Goal: Check status: Check status

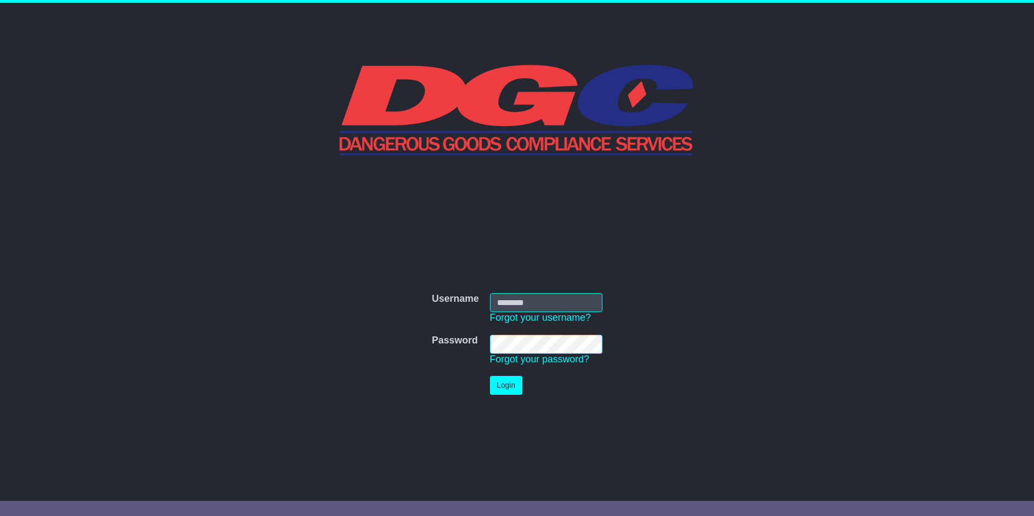
type input "****"
click at [492, 388] on button "Login" at bounding box center [506, 385] width 32 height 19
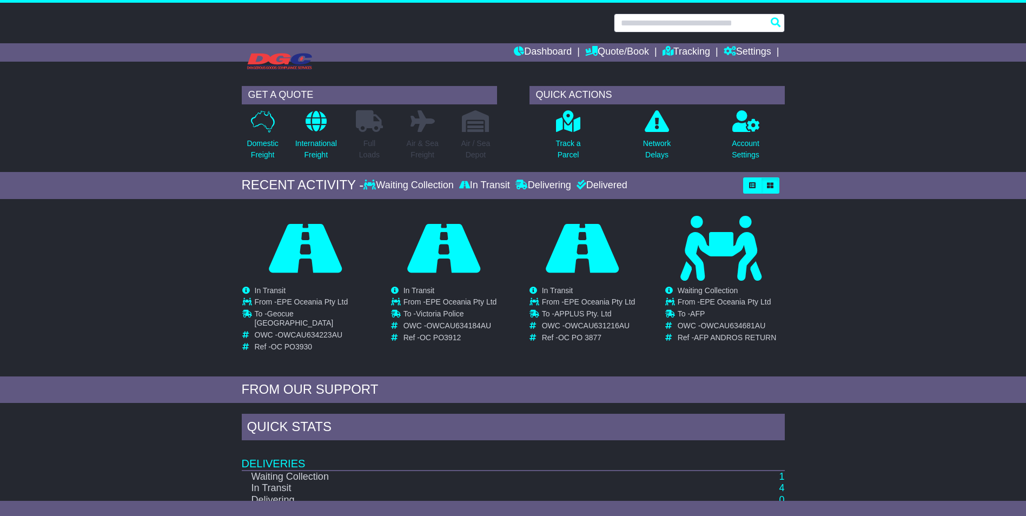
click at [653, 21] on input "text" at bounding box center [699, 23] width 171 height 19
paste input "**********"
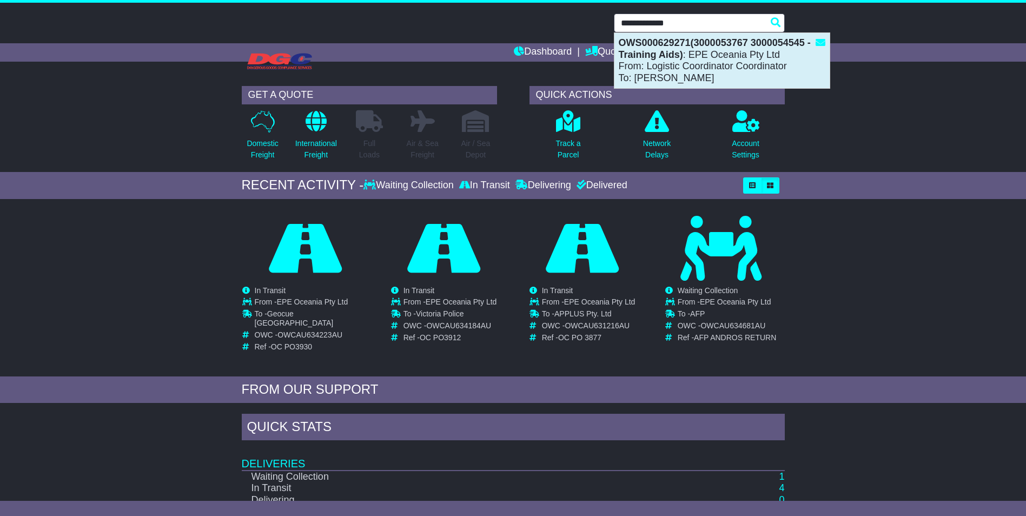
click at [699, 64] on div "OWS000629271(3000053767 3000054545 - Training Aids) : EPE Oceania Pty Ltd From:…" at bounding box center [721, 60] width 215 height 55
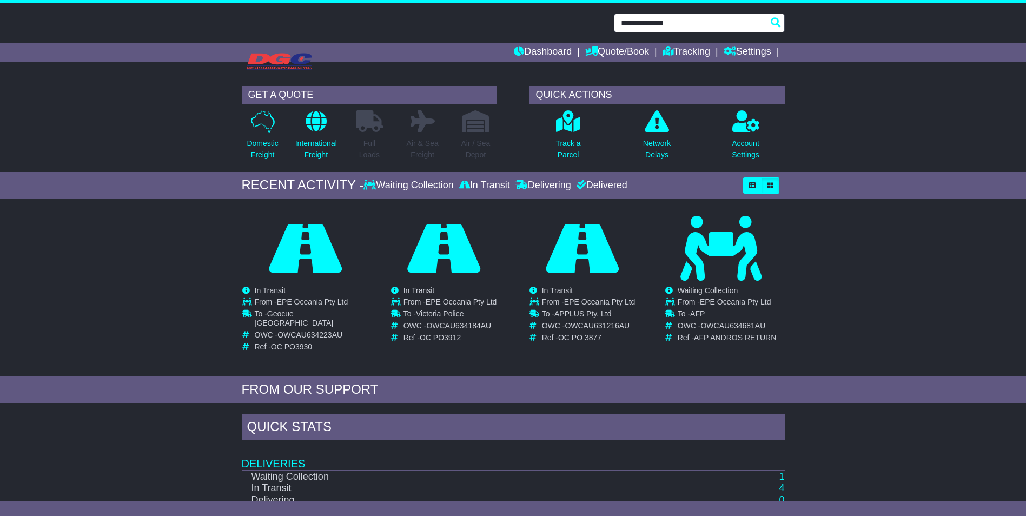
type input "**********"
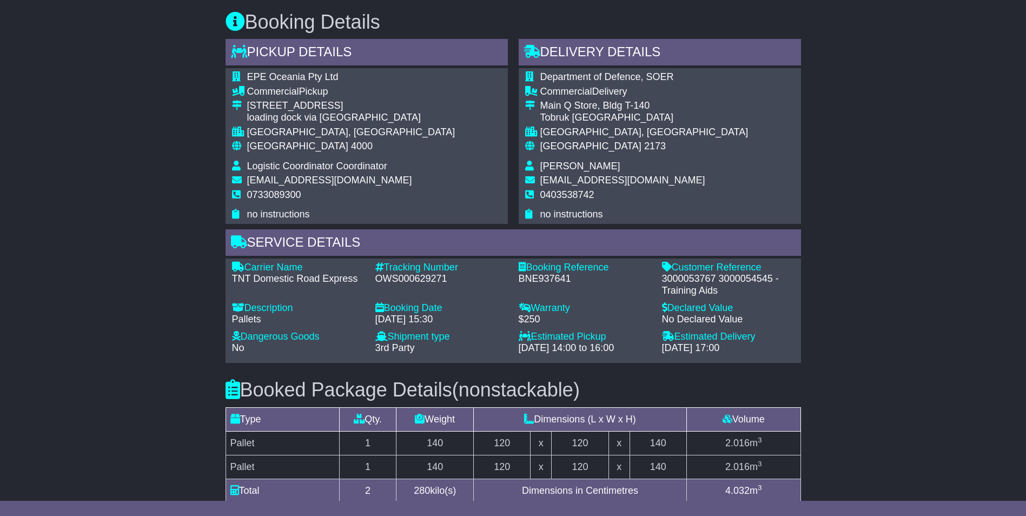
scroll to position [413, 0]
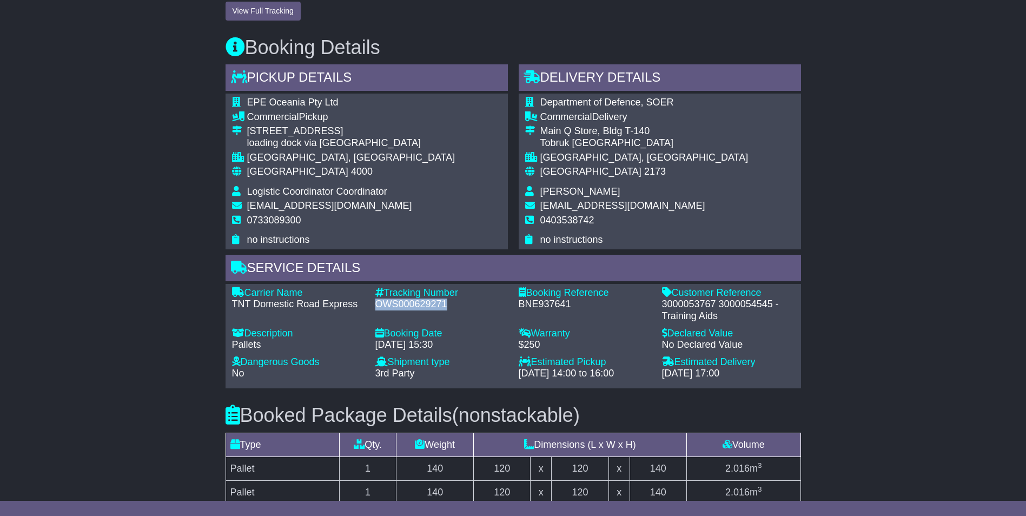
drag, startPoint x: 375, startPoint y: 346, endPoint x: 447, endPoint y: 349, distance: 71.4
click at [447, 310] on div "OWS000629271" at bounding box center [441, 305] width 132 height 12
drag, startPoint x: 447, startPoint y: 348, endPoint x: 425, endPoint y: 346, distance: 21.7
copy div "OWS000629271"
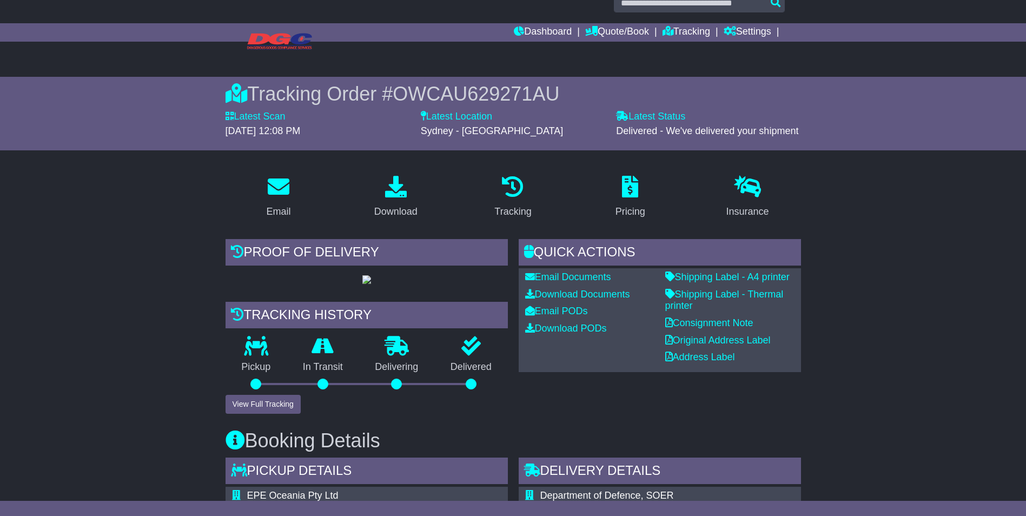
scroll to position [0, 0]
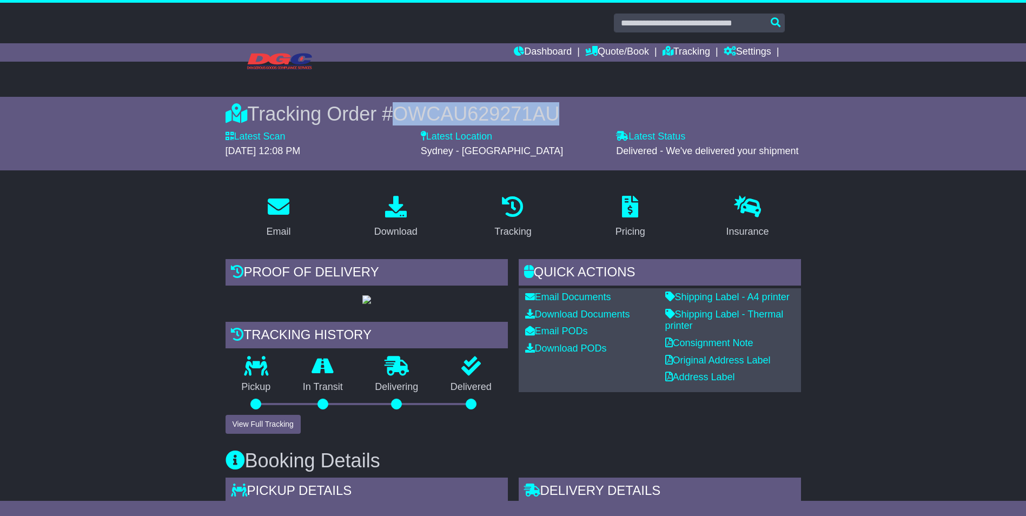
drag, startPoint x: 400, startPoint y: 116, endPoint x: 564, endPoint y: 110, distance: 164.5
click at [564, 110] on div "Tracking Order # OWCAU629271AU" at bounding box center [513, 113] width 575 height 23
drag, startPoint x: 564, startPoint y: 110, endPoint x: 505, endPoint y: 111, distance: 59.5
copy span "OWCAU629271AU"
